Goal: Information Seeking & Learning: Check status

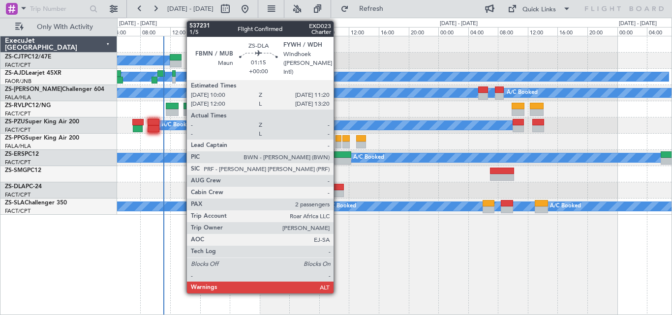
click at [338, 187] on div at bounding box center [338, 187] width 10 height 7
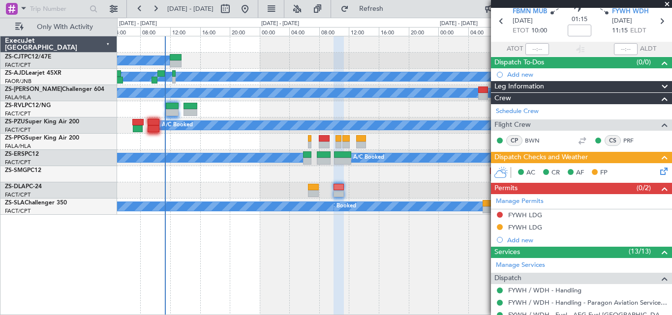
scroll to position [59, 0]
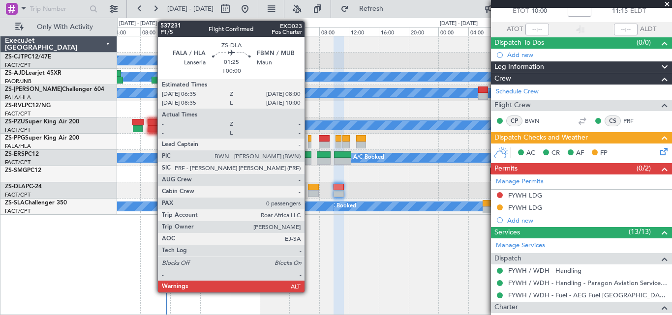
click at [309, 190] on div at bounding box center [313, 187] width 11 height 7
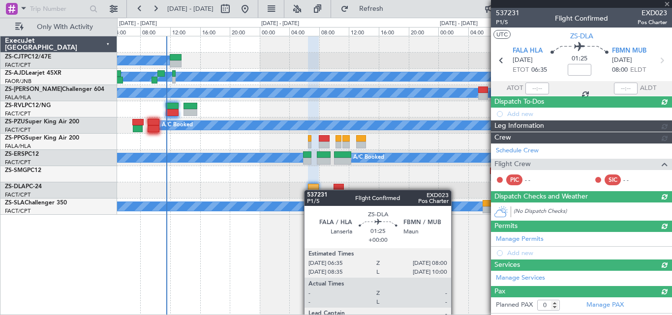
scroll to position [0, 0]
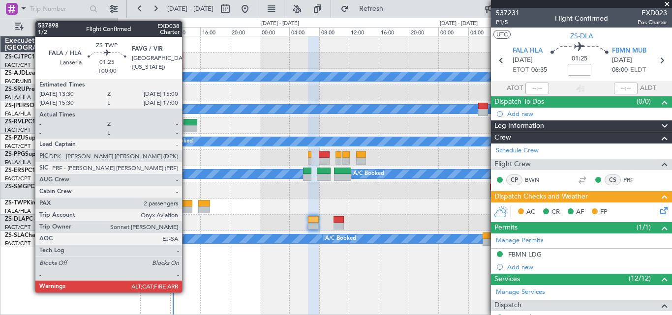
click at [186, 206] on div at bounding box center [186, 203] width 11 height 7
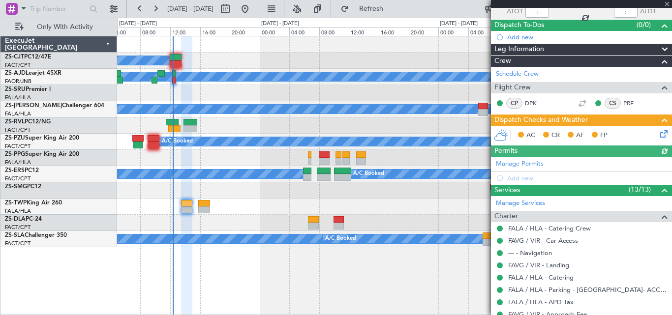
scroll to position [212, 0]
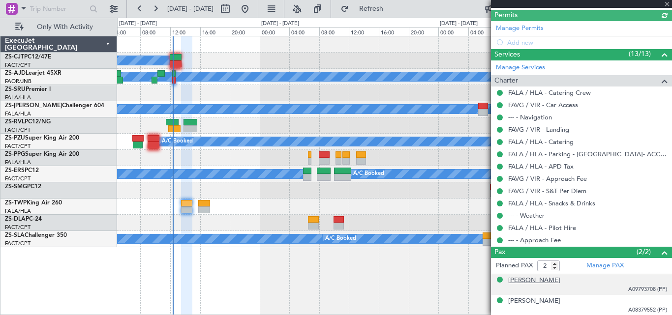
click at [511, 285] on div "Kieron Moore" at bounding box center [534, 281] width 52 height 10
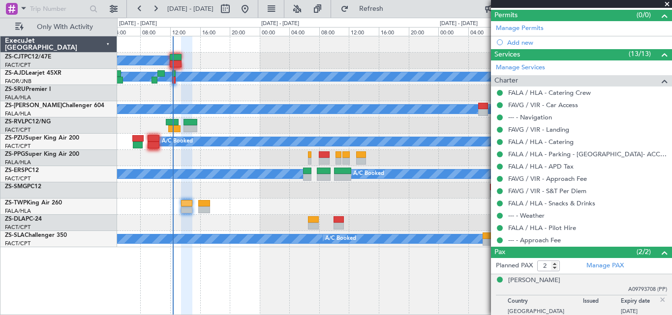
scroll to position [236, 0]
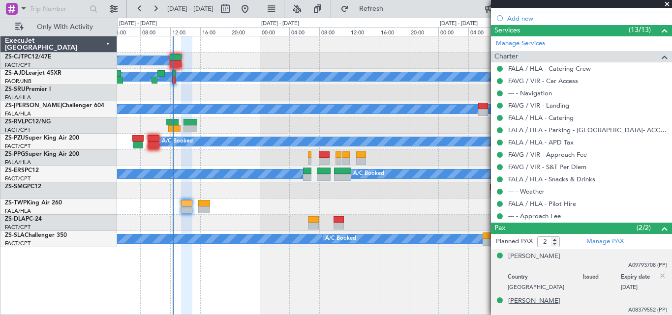
click at [511, 302] on div "Sean Ruiter" at bounding box center [534, 301] width 52 height 10
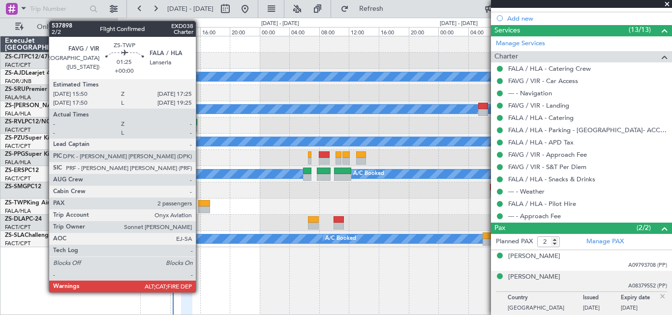
click at [200, 207] on div at bounding box center [204, 209] width 12 height 7
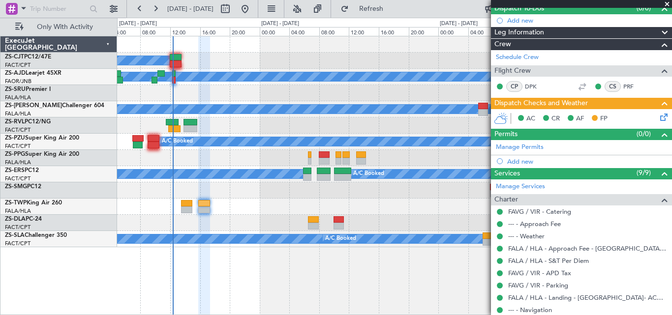
scroll to position [90, 0]
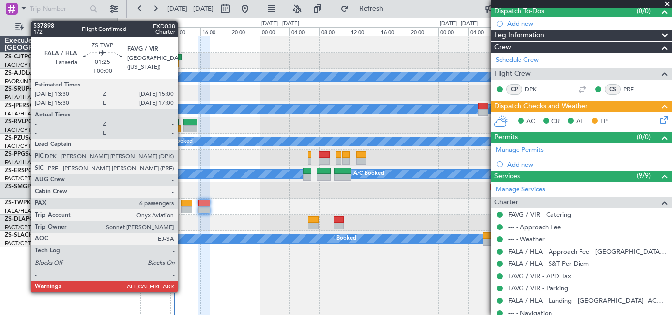
click at [182, 205] on div at bounding box center [186, 203] width 11 height 7
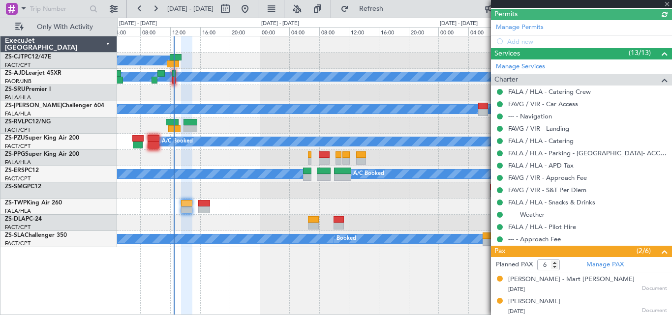
scroll to position [0, 0]
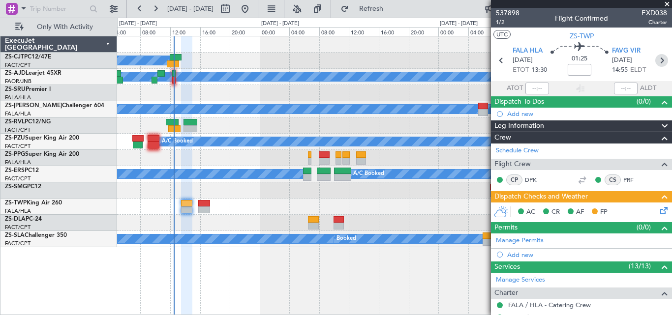
click at [657, 59] on icon at bounding box center [661, 60] width 13 height 13
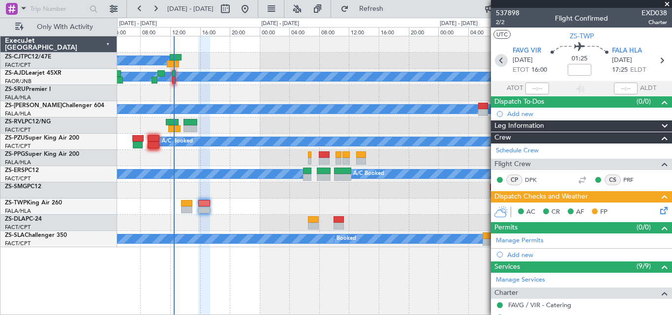
click at [502, 60] on icon at bounding box center [501, 60] width 13 height 13
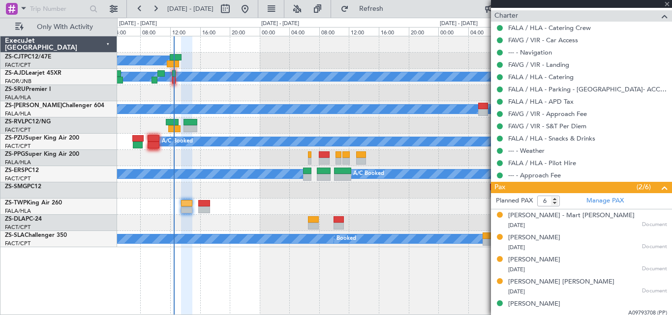
scroll to position [325, 0]
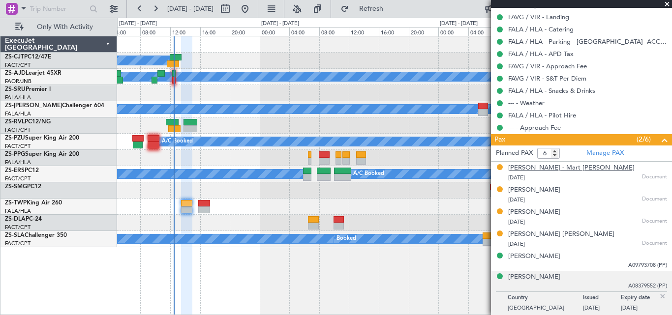
click at [532, 167] on div "Anna - Mart De Lange" at bounding box center [571, 168] width 126 height 10
click at [531, 187] on div "Cornell De Lange" at bounding box center [534, 190] width 52 height 10
click at [526, 207] on div "Marnell De Lange" at bounding box center [534, 212] width 52 height 10
click at [544, 234] on div "Ruan Pieter Hefer" at bounding box center [561, 235] width 106 height 10
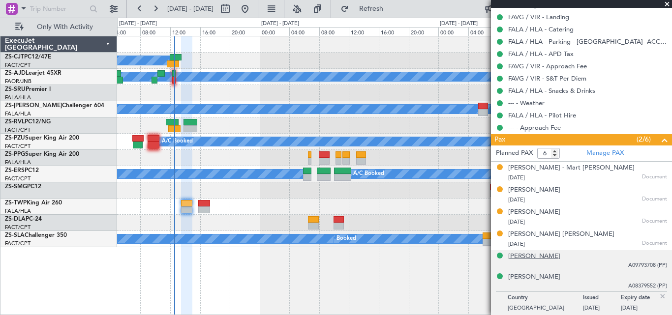
click at [516, 255] on div "Kieron Moore" at bounding box center [534, 257] width 52 height 10
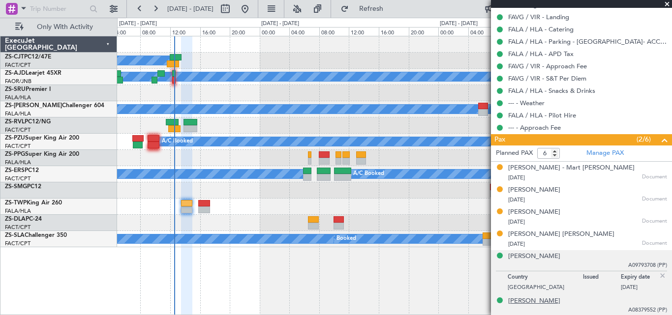
click at [531, 300] on div "Sean Ruiter" at bounding box center [534, 301] width 52 height 10
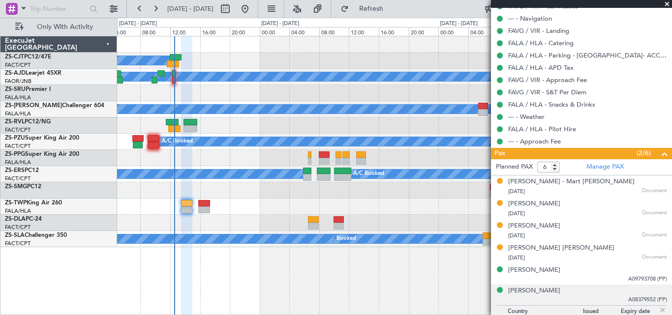
scroll to position [0, 0]
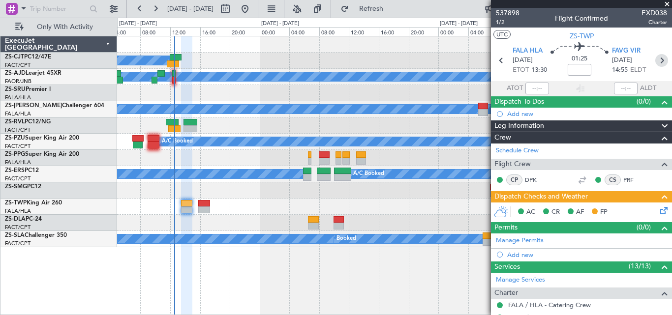
click at [655, 58] on icon at bounding box center [661, 60] width 13 height 13
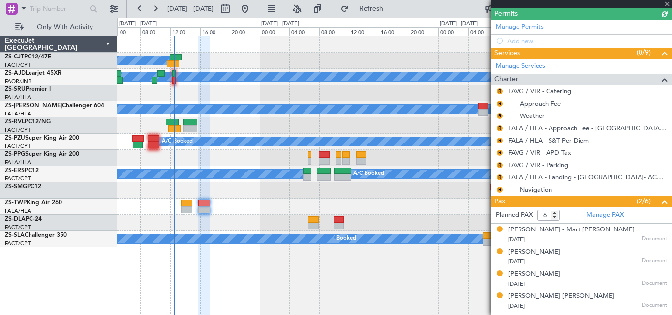
scroll to position [252, 0]
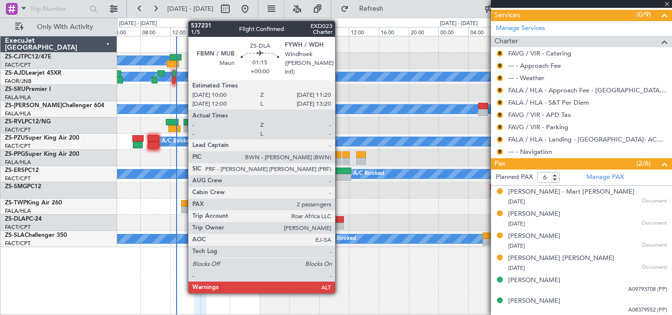
click at [339, 226] on div at bounding box center [338, 226] width 10 height 7
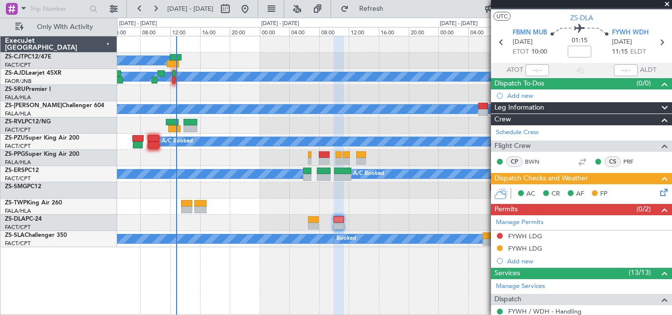
scroll to position [0, 0]
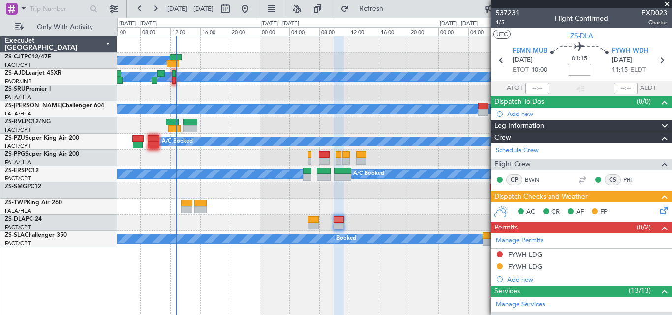
click at [667, 3] on span at bounding box center [667, 4] width 10 height 9
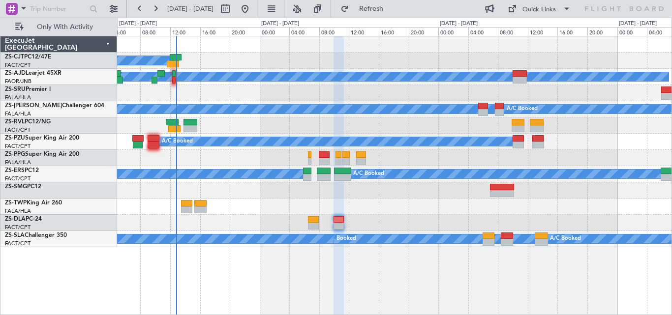
type input "0"
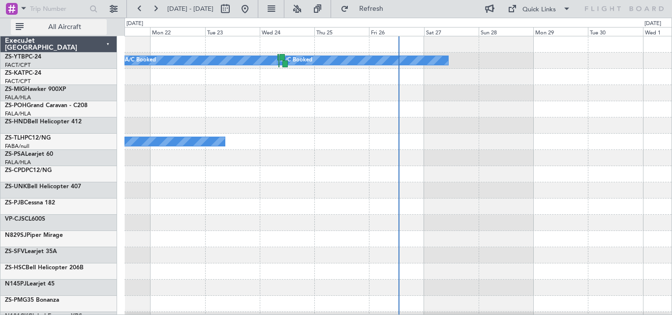
click at [90, 27] on span "All Aircraft" at bounding box center [65, 27] width 78 height 7
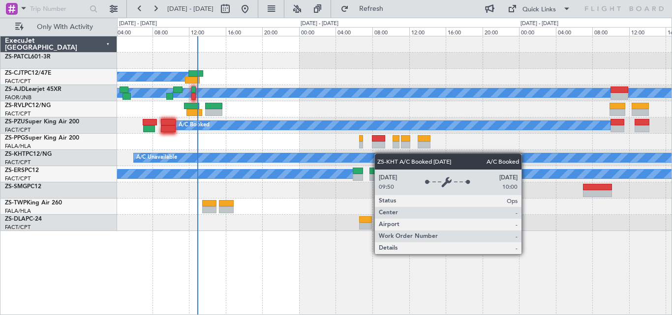
click at [331, 162] on div "A/C Booked A/C Booked A/C Booked A/C Booked A/C Booked A/C Booked A/C Unavailab…" at bounding box center [394, 133] width 554 height 195
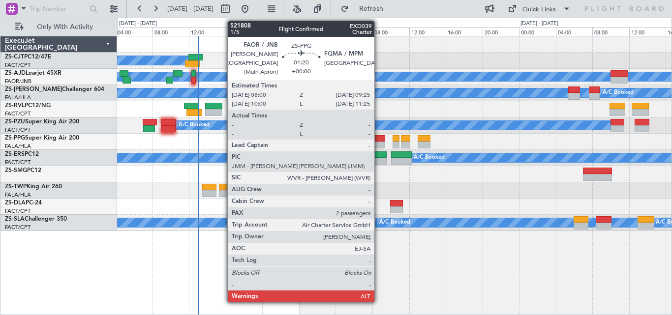
click at [379, 139] on div at bounding box center [378, 138] width 13 height 7
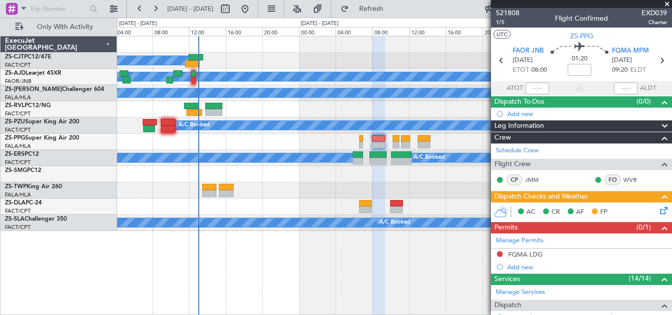
click at [665, 3] on span at bounding box center [667, 4] width 10 height 9
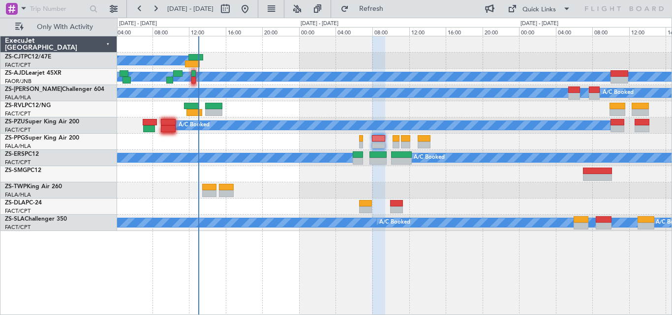
type input "0"
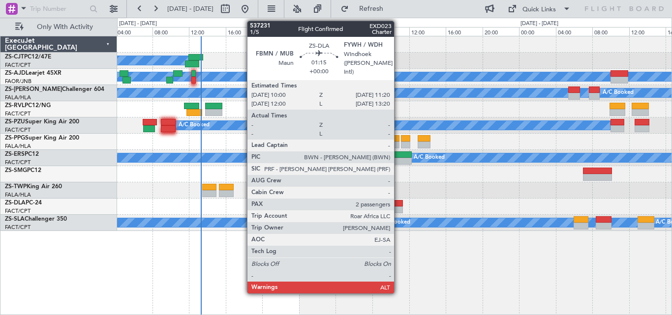
click at [398, 205] on div at bounding box center [396, 203] width 12 height 7
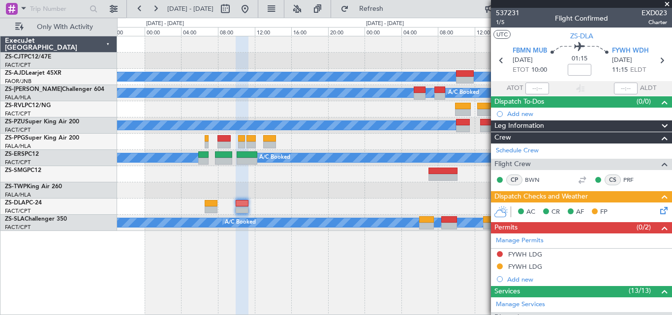
click at [34, 153] on div "A/C Booked A/C Booked A/C Booked A/C Booked A/C Booked A/C Booked A/C Booked A/…" at bounding box center [336, 166] width 672 height 297
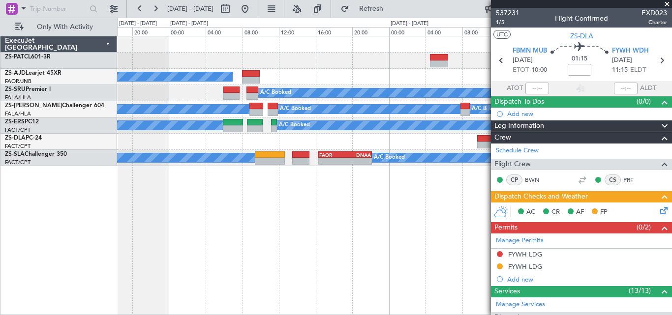
click at [665, 3] on span at bounding box center [667, 4] width 10 height 9
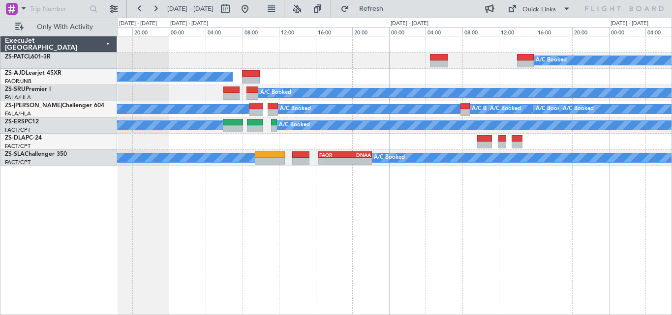
type input "0"
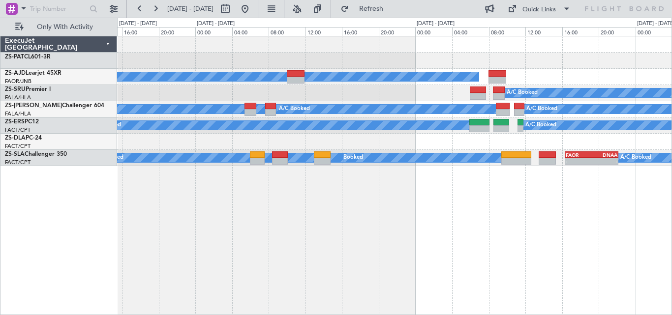
click at [585, 222] on div "A/C Booked A/C Booked A/C Booked A/C Booked A/C Booked A/C Booked A/C Booked A/…" at bounding box center [394, 175] width 555 height 279
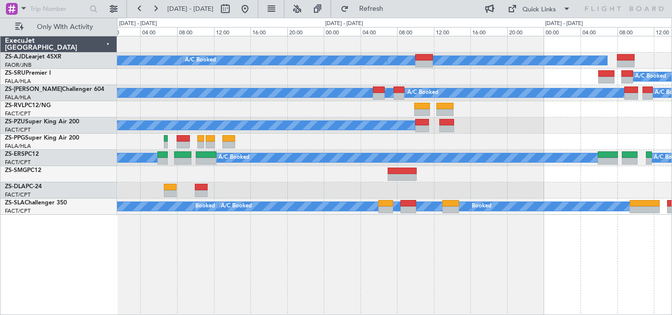
click at [241, 186] on div "A/C Booked A/C Booked A/C Booked A/C Booked A/C Booked A/C Booked A/C Booked A/…" at bounding box center [394, 125] width 554 height 178
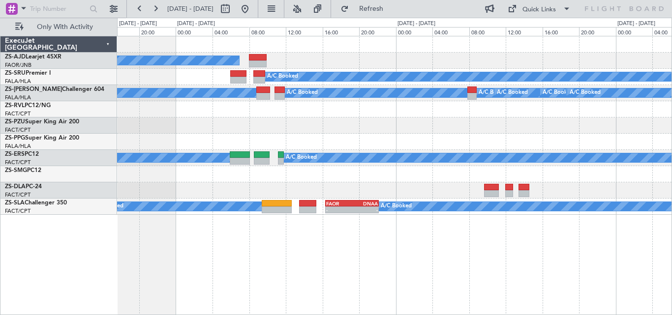
click at [159, 268] on div "A/C Booked A/C Booked A/C Booked A/C Booked A/C Booked A/C Booked A/C Booked A/…" at bounding box center [394, 175] width 555 height 279
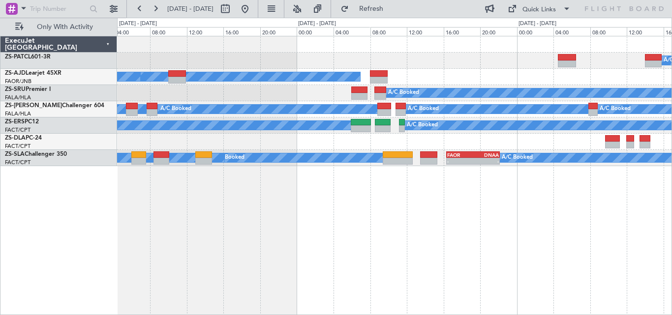
click at [498, 187] on div "A/C Booked A/C Booked A/C Booked A/C Booked A/C Booked A/C Booked A/C Booked A/…" at bounding box center [394, 175] width 555 height 279
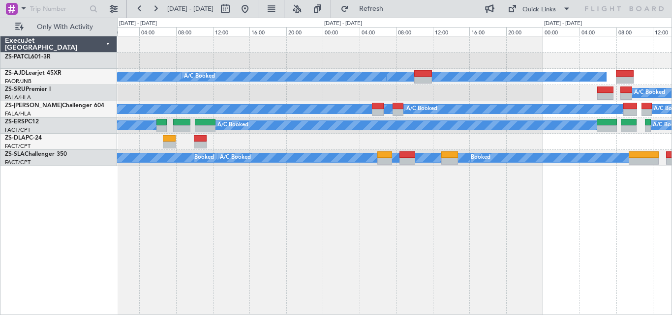
click at [536, 187] on div "A/C Booked A/C Booked A/C Booked A/C Booked A/C Booked A/C Booked A/C Booked A/…" at bounding box center [394, 175] width 555 height 279
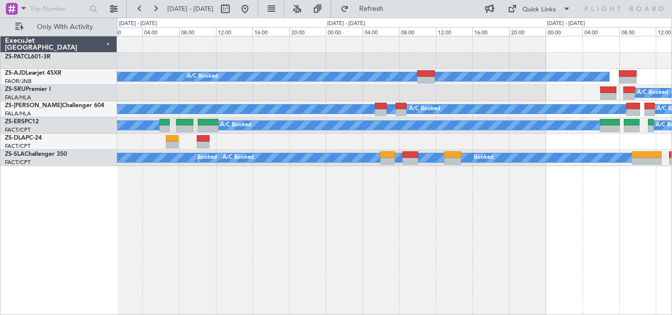
click at [590, 191] on div "A/C Booked A/C Booked A/C Booked A/C Booked A/C Booked A/C Booked A/C Booked A/…" at bounding box center [394, 175] width 555 height 279
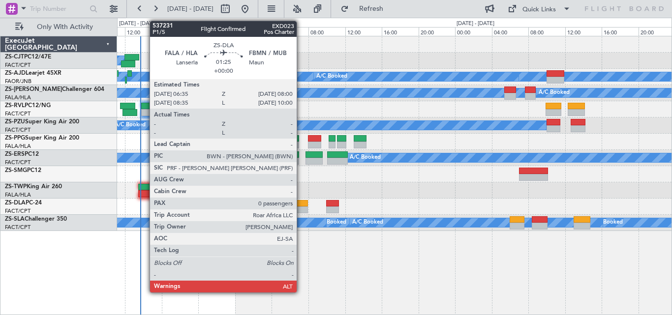
click at [301, 206] on div at bounding box center [301, 203] width 13 height 7
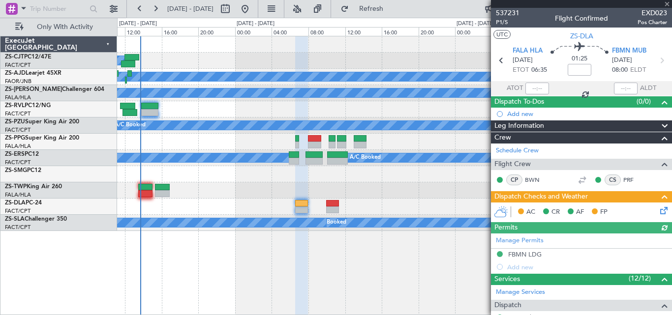
click at [657, 52] on section "FALA HLA [DATE] ETOT 06:35 01:25 FBMN MUB [DATE] 08:00 ELDT" at bounding box center [581, 61] width 181 height 39
click at [657, 55] on icon at bounding box center [661, 60] width 13 height 13
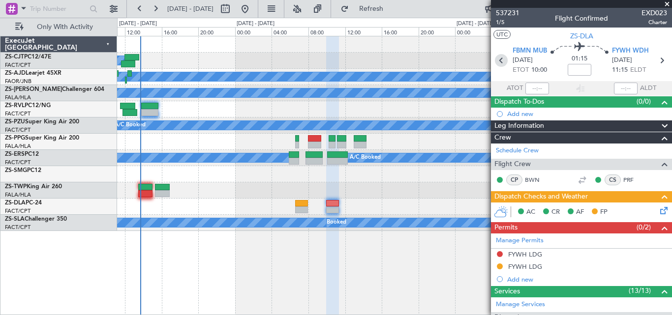
click at [502, 63] on icon at bounding box center [501, 60] width 13 height 13
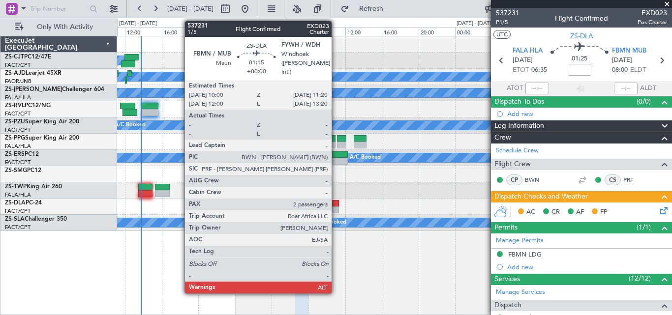
click at [336, 206] on div at bounding box center [332, 203] width 12 height 7
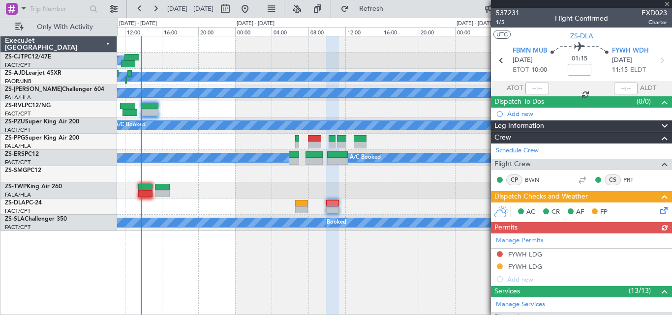
scroll to position [252, 0]
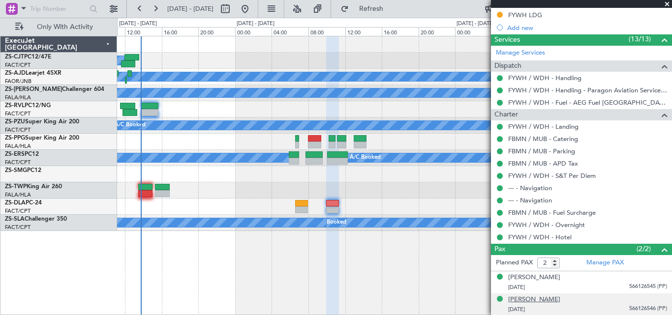
click at [529, 302] on div "[PERSON_NAME]" at bounding box center [534, 300] width 52 height 10
click at [667, 6] on span at bounding box center [667, 4] width 10 height 9
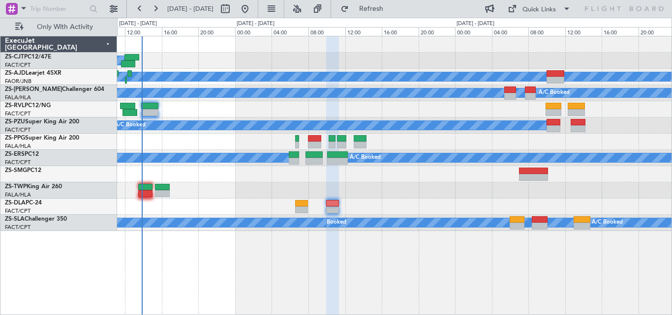
type input "0"
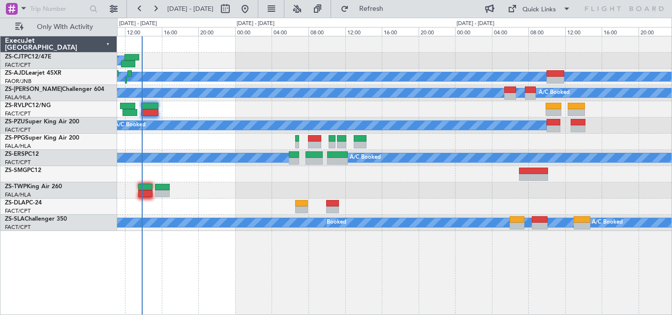
scroll to position [0, 0]
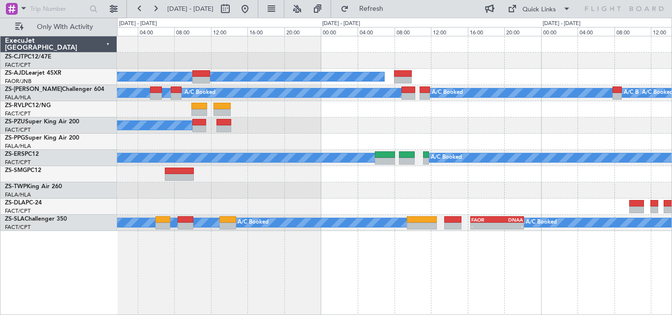
click at [221, 231] on div "A/C Booked A/C Booked A/C Booked A/C Booked A/C Booked A/C Booked A/C Booked A/…" at bounding box center [394, 175] width 555 height 279
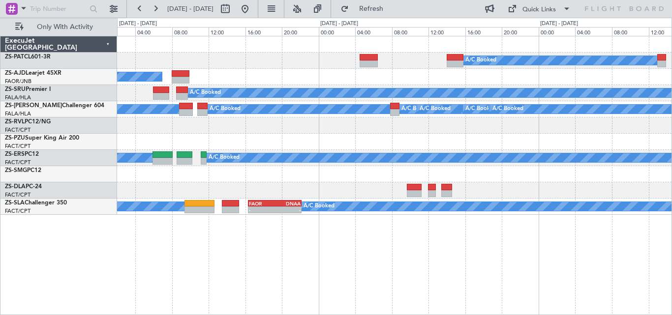
click at [288, 264] on div "A/C Booked A/C Booked A/C Booked A/C Booked A/C Booked A/C Booked A/C Booked A/…" at bounding box center [394, 175] width 555 height 279
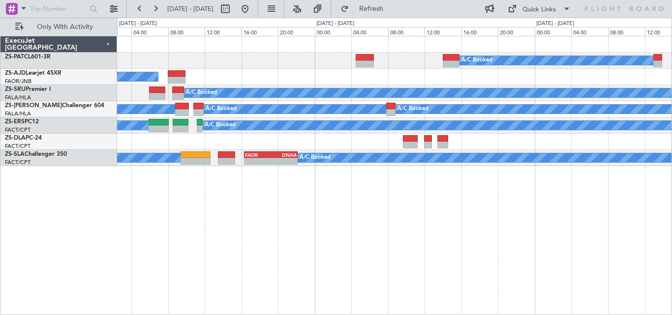
click at [296, 116] on div "A/C Booked A/C Booked A/C Booked A/C Booked A/C Booked A/C Booked A/C Booked A/…" at bounding box center [394, 109] width 554 height 16
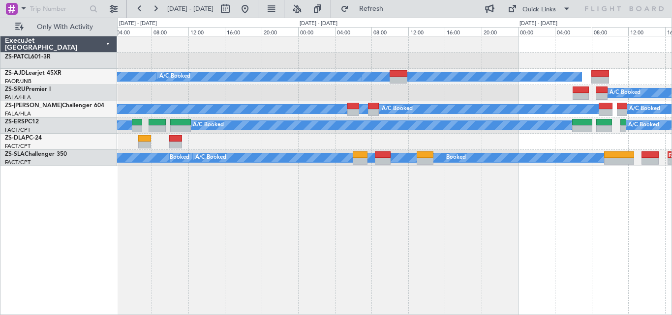
click at [671, 169] on div "A/C Booked A/C Booked A/C Booked A/C Booked A/C Booked A/C Booked A/C Booked A/…" at bounding box center [336, 166] width 672 height 297
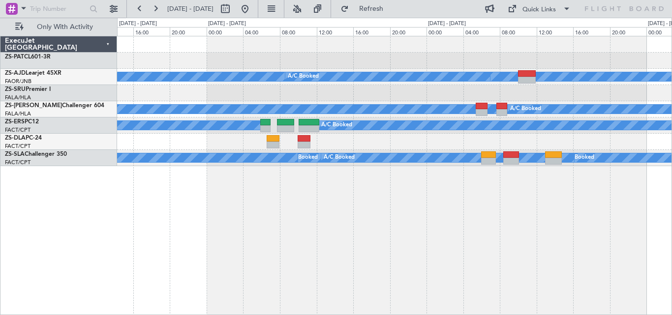
click at [428, 186] on div "A/C Booked A/C Booked A/C Booked A/C Booked A/C Booked A/C Booked A/C Booked A/…" at bounding box center [394, 175] width 555 height 279
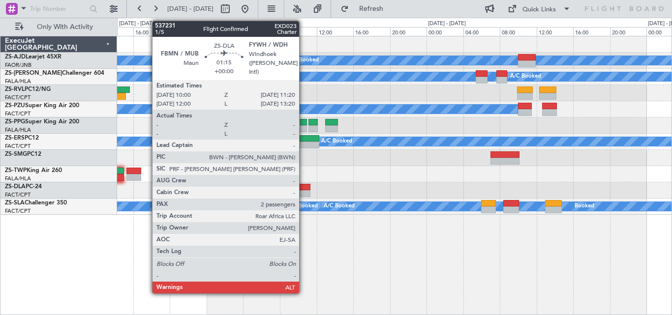
click at [303, 190] on div at bounding box center [303, 193] width 12 height 7
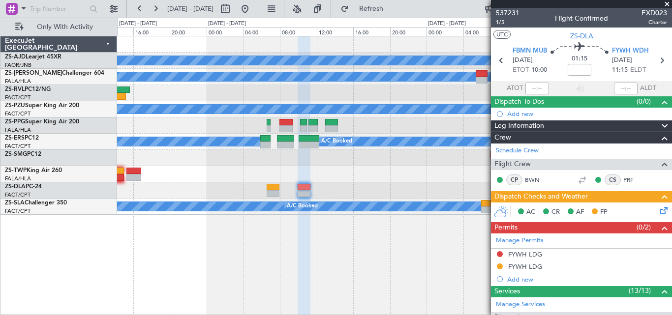
click at [669, 3] on span at bounding box center [667, 4] width 10 height 9
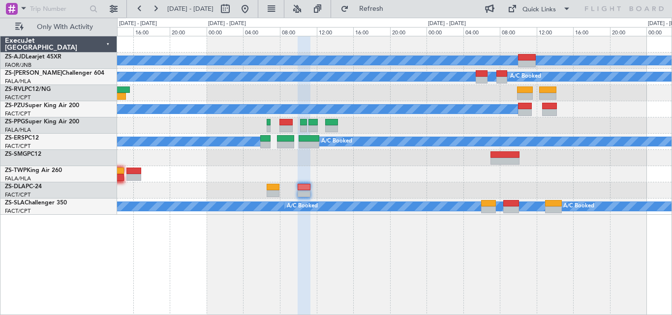
type input "0"
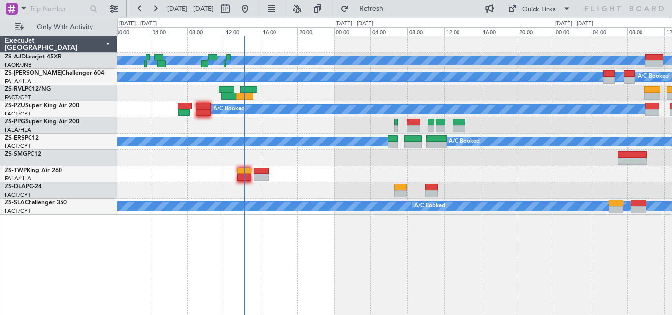
click at [330, 199] on div "A/C Booked A/C Booked A/C Booked A/C Booked A/C Booked A/C Booked A/C Booked A/…" at bounding box center [394, 125] width 554 height 178
